Goal: Navigation & Orientation: Find specific page/section

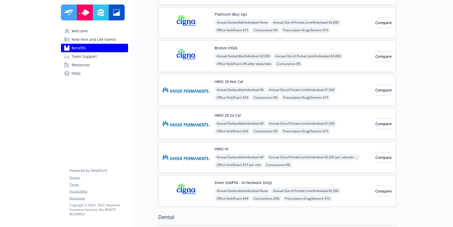
scroll to position [92, 0]
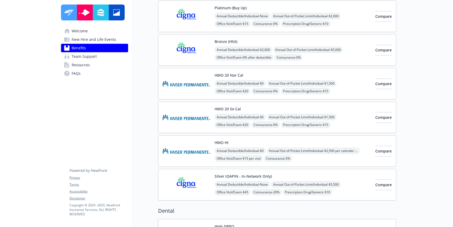
click at [91, 67] on link "Resources" at bounding box center [94, 65] width 67 height 8
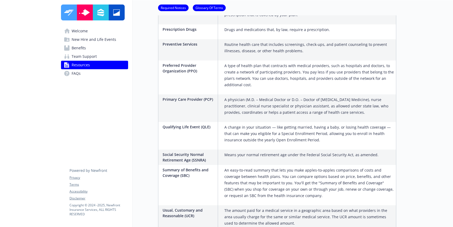
scroll to position [971, 0]
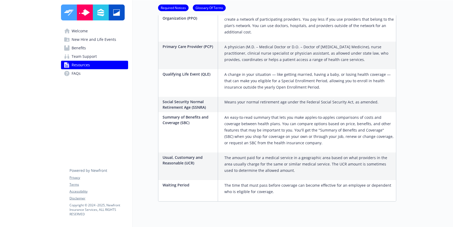
click at [78, 45] on span "Benefits" at bounding box center [79, 48] width 14 height 8
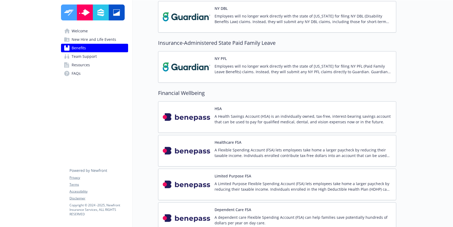
scroll to position [631, 0]
